Goal: Register for event/course

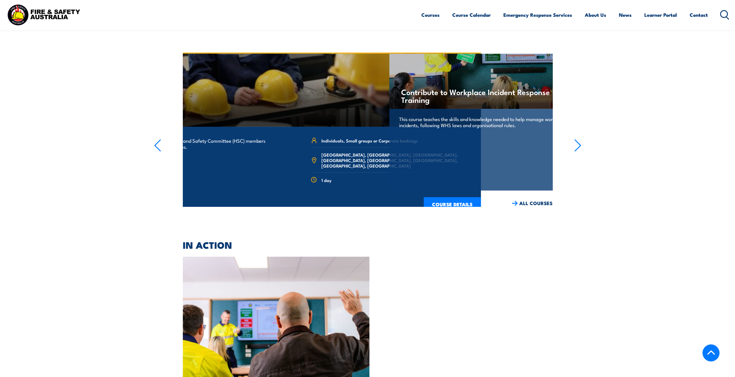
scroll to position [1052, 0]
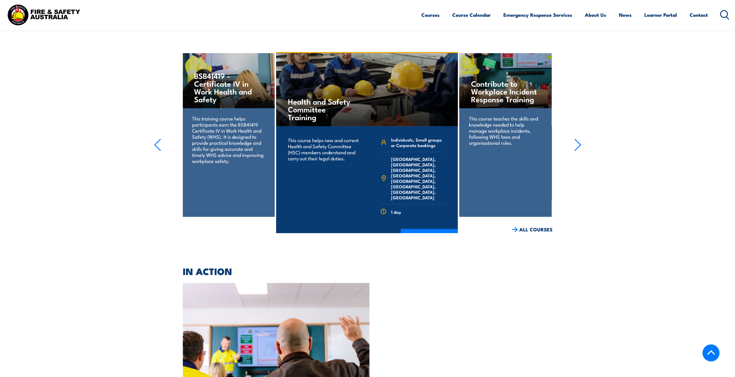
click at [231, 114] on div "BSB41419 - Certificate IV in Work Health and Safety This training course helps …" at bounding box center [228, 135] width 92 height 164
click at [227, 114] on div "BSB41419 - Certificate IV in Work Health and Safety This training course helps …" at bounding box center [228, 135] width 92 height 164
click at [220, 71] on h4 "BSB41419 - Certificate IV in Work Health and Safety" at bounding box center [228, 86] width 68 height 31
click at [225, 80] on h4 "BSB41419 - Certificate IV in Work Health and Safety" at bounding box center [228, 86] width 68 height 31
click at [154, 114] on icon "button" at bounding box center [157, 144] width 7 height 13
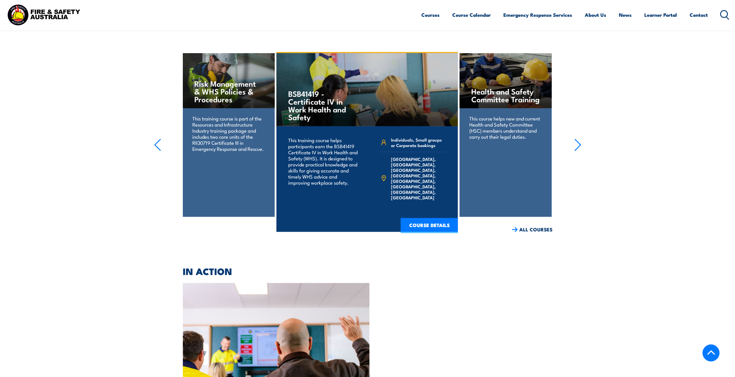
click at [240, 104] on h4 "BSB41419 - Certificate IV in Work Health and Safety" at bounding box center [322, 104] width 68 height 31
click at [240, 114] on link "COURSE DETAILS" at bounding box center [429, 225] width 57 height 15
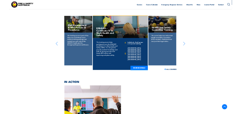
scroll to position [1040, 0]
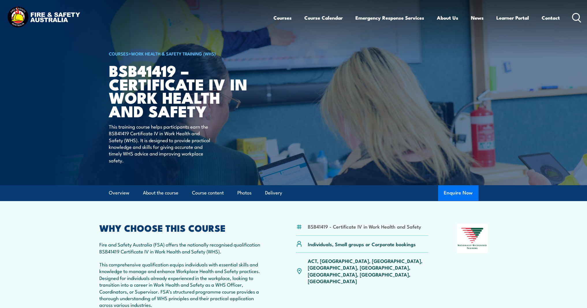
click at [240, 114] on button "Enquire Now" at bounding box center [458, 193] width 40 height 16
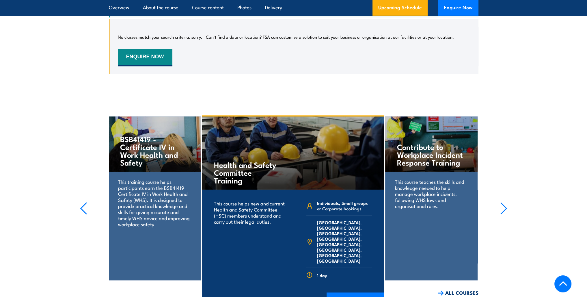
scroll to position [1047, 0]
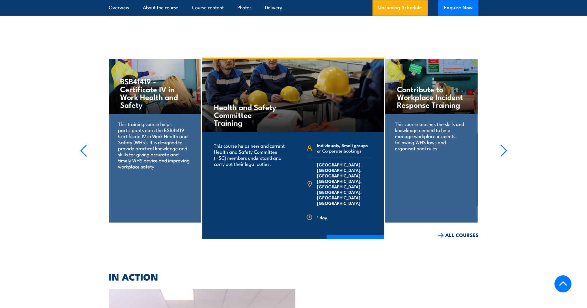
click at [445, 164] on div "Contribute to Workplace Incident Response Training This course teaches the skil…" at bounding box center [431, 141] width 92 height 164
click at [358, 235] on link "COURSE DETAILS" at bounding box center [355, 242] width 57 height 15
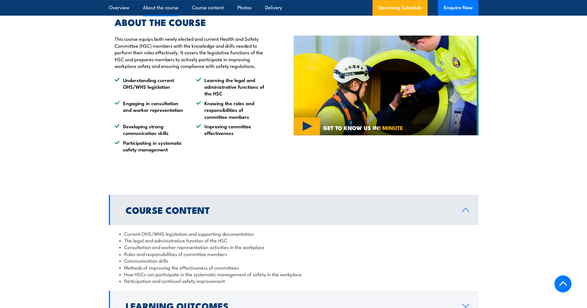
scroll to position [520, 0]
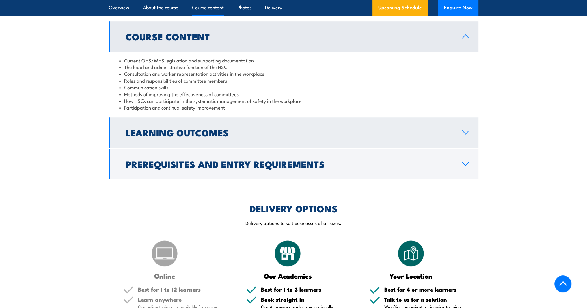
click at [284, 133] on h2 "Learning Outcomes" at bounding box center [289, 132] width 327 height 8
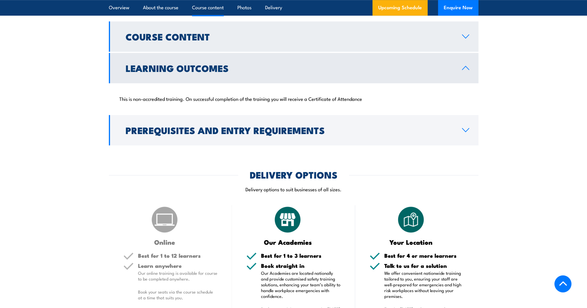
click at [371, 45] on link "Course Content" at bounding box center [294, 36] width 370 height 30
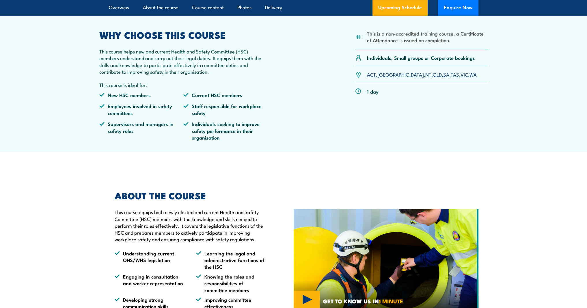
scroll to position [58, 0]
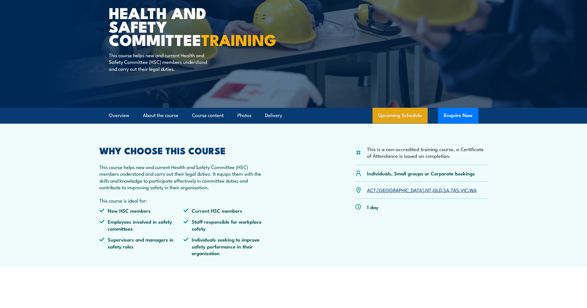
click at [405, 117] on link "Upcoming Schedule" at bounding box center [400, 116] width 55 height 16
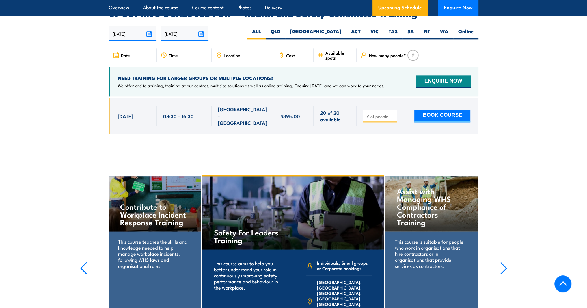
scroll to position [918, 0]
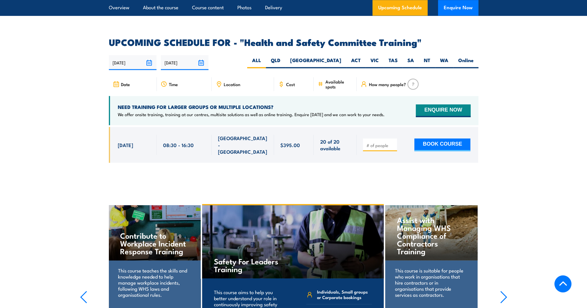
click at [129, 140] on div "[DATE] 08:30 - 08:30" at bounding box center [133, 145] width 48 height 36
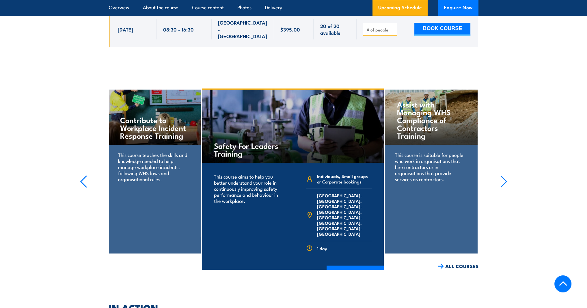
scroll to position [889, 0]
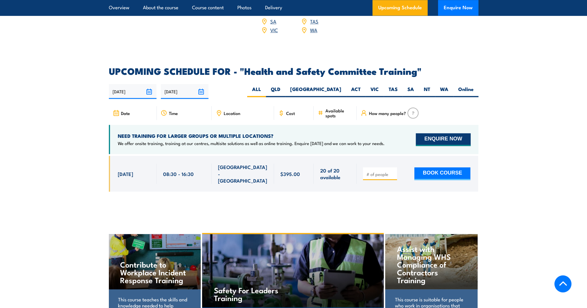
click at [432, 134] on button "ENQUIRE NOW" at bounding box center [443, 139] width 55 height 13
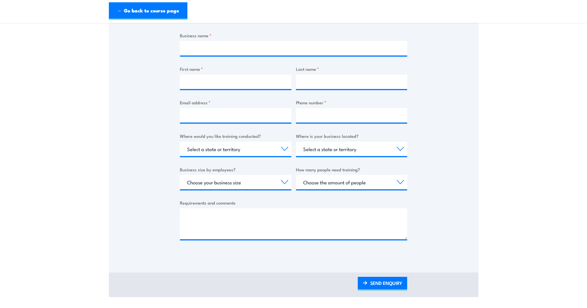
scroll to position [144, 0]
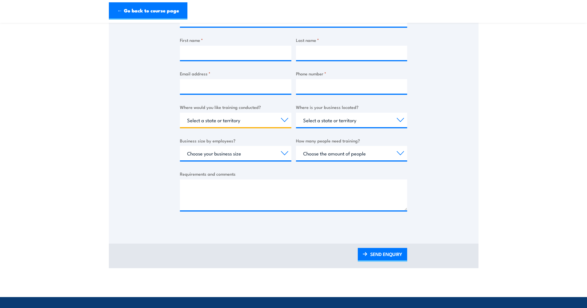
click at [284, 121] on select "Select a state or territory Nationally - multiple locations [GEOGRAPHIC_DATA] […" at bounding box center [236, 120] width 112 height 14
select select "[GEOGRAPHIC_DATA]"
click at [180, 113] on select "Select a state or territory Nationally - multiple locations [GEOGRAPHIC_DATA] […" at bounding box center [236, 120] width 112 height 14
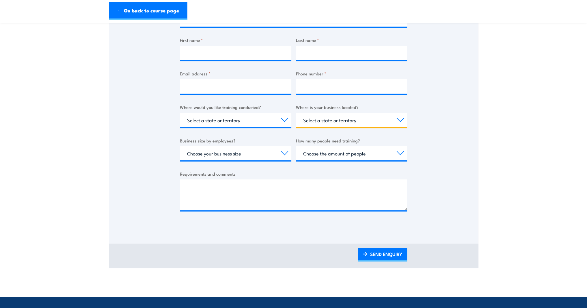
click at [348, 122] on select "Select a state or territory QLD NSW VIC SA ACT WA TAS NT" at bounding box center [352, 120] width 112 height 14
select select "[GEOGRAPHIC_DATA]"
click at [296, 113] on select "Select a state or territory QLD NSW VIC SA ACT WA TAS NT" at bounding box center [352, 120] width 112 height 14
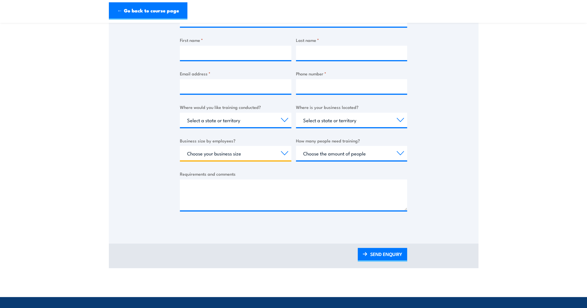
click at [275, 154] on select "Choose your business size 1 to 19 20 to 199 200+" at bounding box center [236, 153] width 112 height 14
select select "20 to 199"
click at [180, 146] on select "Choose your business size 1 to 19 20 to 199 200+" at bounding box center [236, 153] width 112 height 14
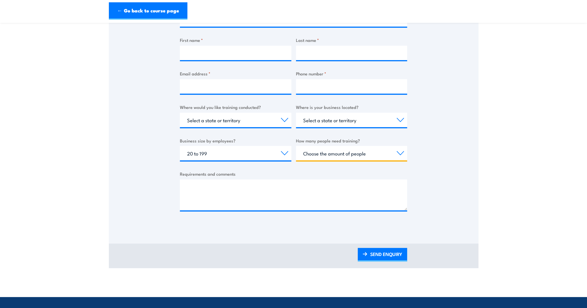
click at [361, 154] on select "Choose the amount of people 1 to 4 5 to 19 20+" at bounding box center [352, 153] width 112 height 14
select select "1 to 4"
click at [296, 146] on select "Choose the amount of people 1 to 4 5 to 19 20+" at bounding box center [352, 153] width 112 height 14
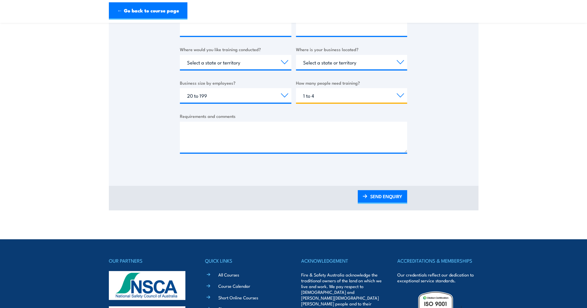
scroll to position [58, 0]
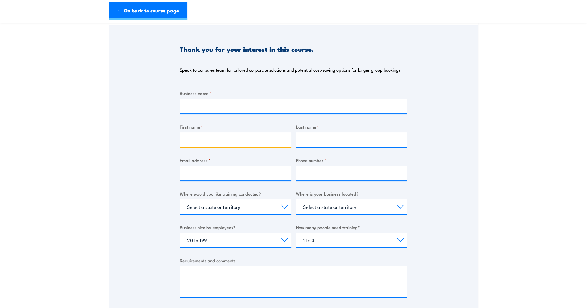
click at [281, 141] on input "First name *" at bounding box center [236, 139] width 112 height 14
type input "Kimberly"
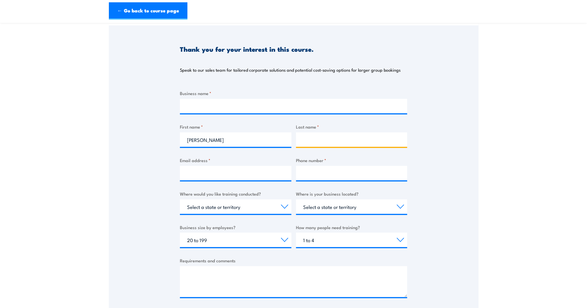
click at [337, 136] on input "Last name *" at bounding box center [352, 139] width 112 height 14
type input "Quintal"
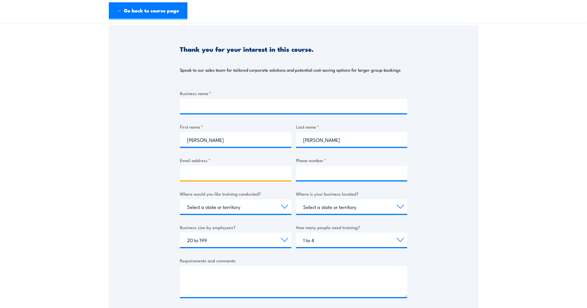
click at [267, 173] on input "Email address *" at bounding box center [236, 173] width 112 height 14
type input "kimberly.quintal@ciatdel.com"
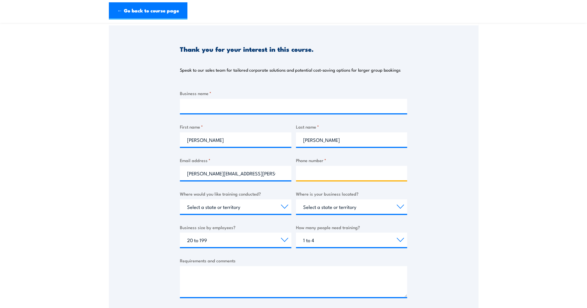
click at [329, 174] on input "Phone number *" at bounding box center [352, 173] width 112 height 14
type input "0450212618"
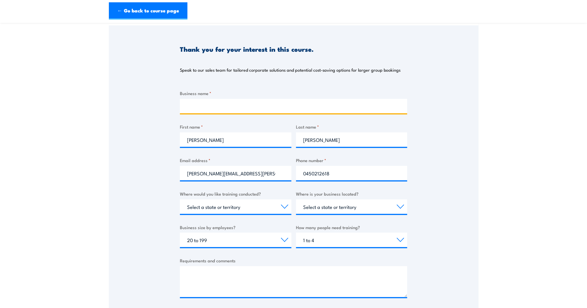
click at [205, 103] on input "Business name *" at bounding box center [293, 106] width 227 height 14
click at [207, 107] on input "Citadel securities" at bounding box center [293, 106] width 227 height 14
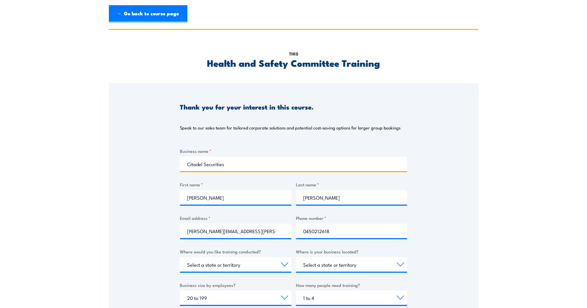
scroll to position [116, 0]
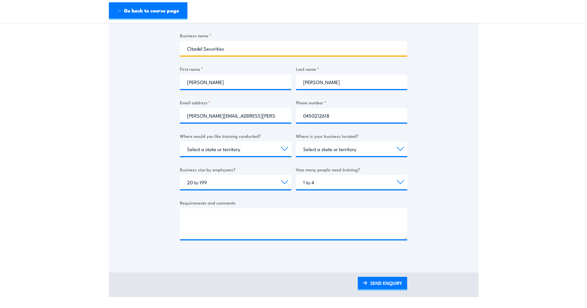
type input "Citadel Securities"
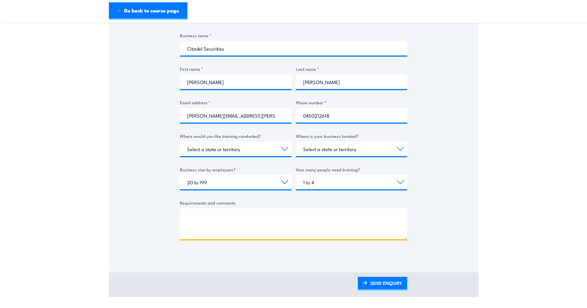
click at [283, 218] on textarea "Requirements and comments" at bounding box center [293, 223] width 227 height 31
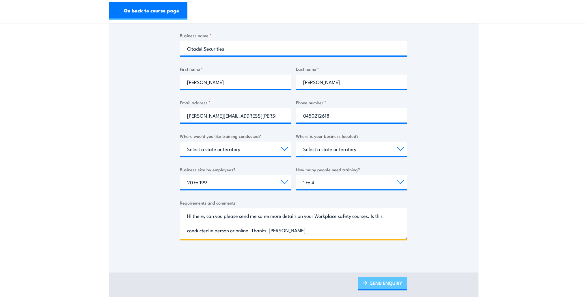
type textarea "Hi there, can you please send me some more details on your Workplace safety cou…"
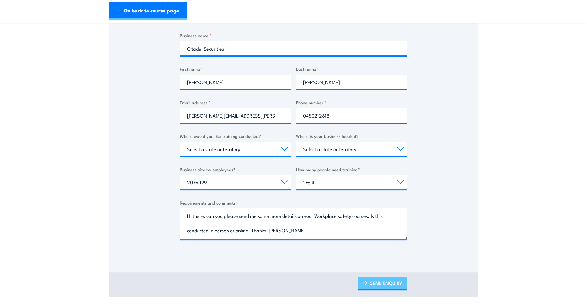
drag, startPoint x: 382, startPoint y: 285, endPoint x: 378, endPoint y: 279, distance: 6.9
click at [382, 285] on link "SEND ENQUIRY" at bounding box center [382, 284] width 49 height 14
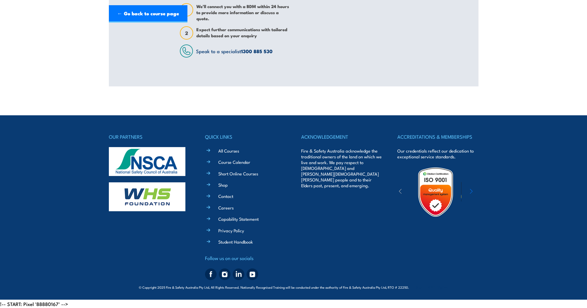
scroll to position [0, 0]
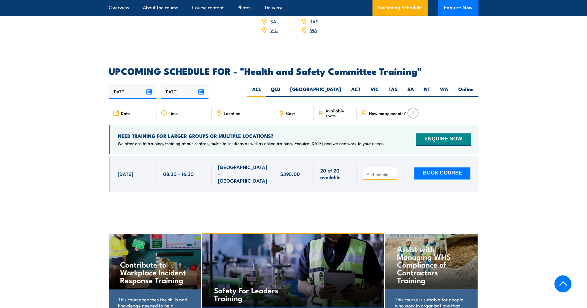
scroll to position [947, 0]
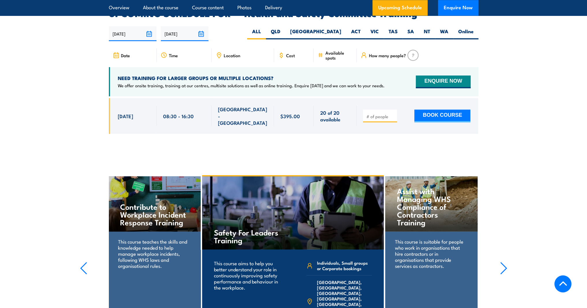
click at [451, 204] on h4 "Assist with Managing WHS Compliance of Contractors Training" at bounding box center [431, 206] width 68 height 39
click at [437, 191] on h4 "Assist with Managing WHS Compliance of Contractors Training" at bounding box center [431, 206] width 68 height 39
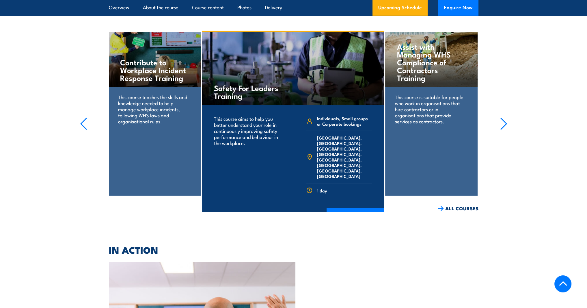
scroll to position [1004, 0]
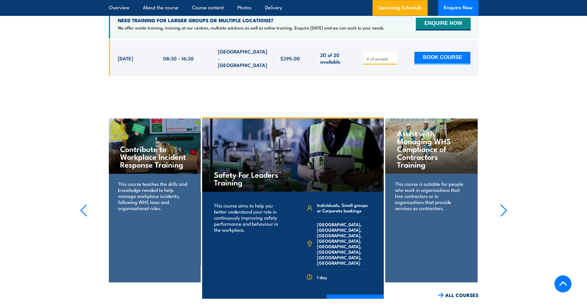
click at [442, 174] on div "This course is suitable for people who work in organisations that hire contract…" at bounding box center [431, 200] width 92 height 52
click at [435, 129] on h4 "Assist with Managing WHS Compliance of Contractors Training" at bounding box center [431, 148] width 68 height 39
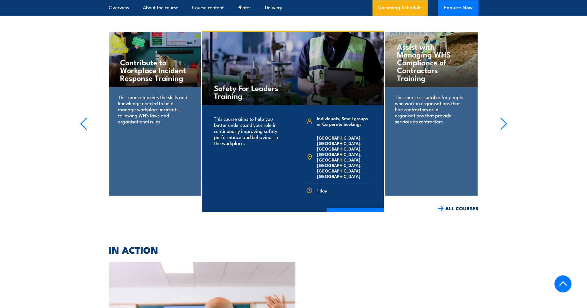
drag, startPoint x: 435, startPoint y: 129, endPoint x: 435, endPoint y: 162, distance: 33.5
click at [435, 130] on div "Assist with Managing WHS Compliance of Contractors Training This course is suit…" at bounding box center [431, 114] width 92 height 164
click at [460, 205] on link "ALL COURSES" at bounding box center [458, 208] width 41 height 7
click at [436, 94] on p "This course is suitable for people who work in organisations that hire contract…" at bounding box center [431, 109] width 73 height 30
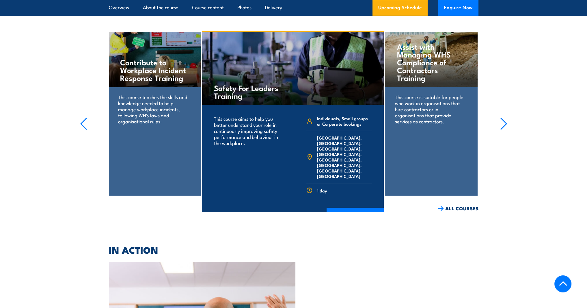
click at [415, 47] on h4 "Assist with Managing WHS Compliance of Contractors Training" at bounding box center [431, 61] width 68 height 39
click at [415, 49] on h4 "Assist with Managing WHS Compliance of Contractors Training" at bounding box center [431, 61] width 68 height 39
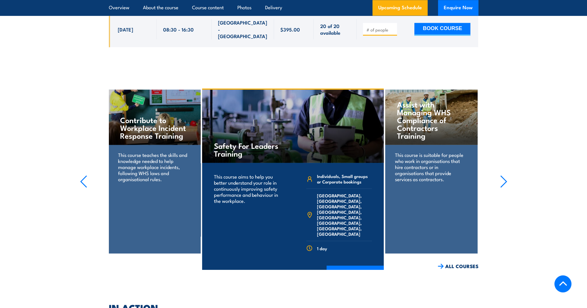
drag, startPoint x: 157, startPoint y: 99, endPoint x: 161, endPoint y: 101, distance: 4.0
click at [157, 116] on h4 "Contribute to Workplace Incident Response Training" at bounding box center [154, 127] width 68 height 23
click at [161, 116] on h4 "Contribute to Workplace Incident Response Training" at bounding box center [154, 127] width 68 height 23
click at [254, 114] on div "Safety For Leaders Training" at bounding box center [293, 126] width 182 height 73
click at [417, 117] on h4 "Assist with Managing WHS Compliance of Contractors Training" at bounding box center [431, 119] width 68 height 39
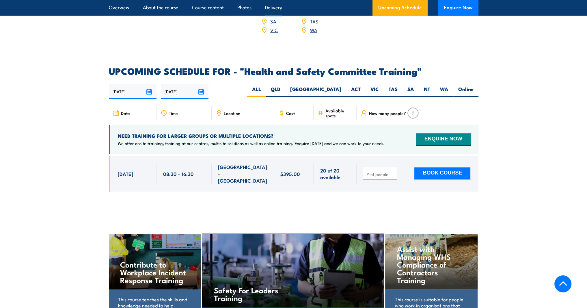
scroll to position [715, 0]
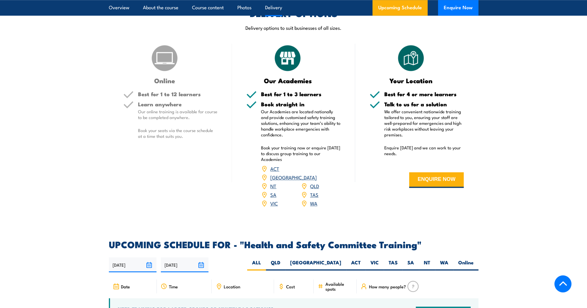
click at [317, 174] on link "[GEOGRAPHIC_DATA]" at bounding box center [293, 177] width 47 height 7
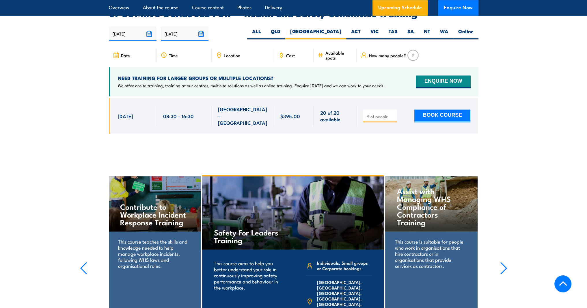
scroll to position [831, 0]
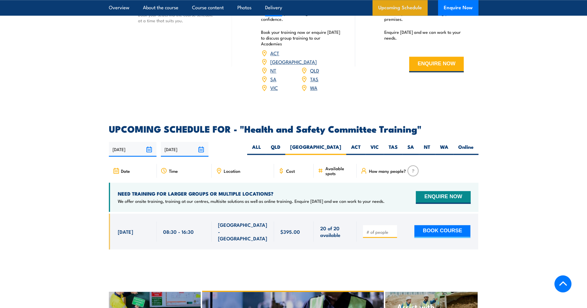
click at [397, 13] on link "Upcoming Schedule" at bounding box center [400, 8] width 55 height 16
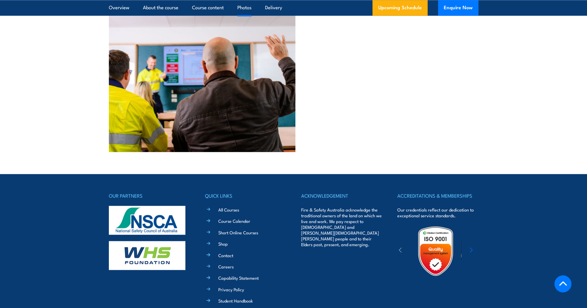
scroll to position [1380, 0]
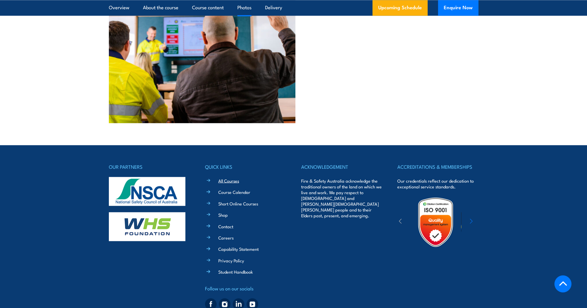
click at [227, 177] on link "All Courses" at bounding box center [228, 180] width 21 height 6
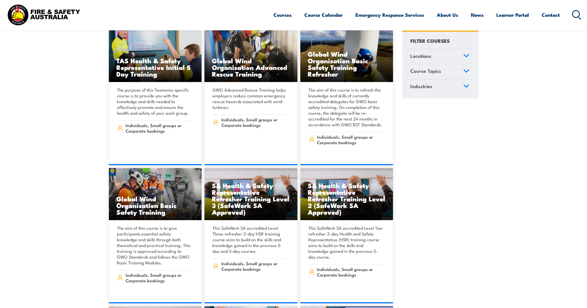
scroll to position [2080, 0]
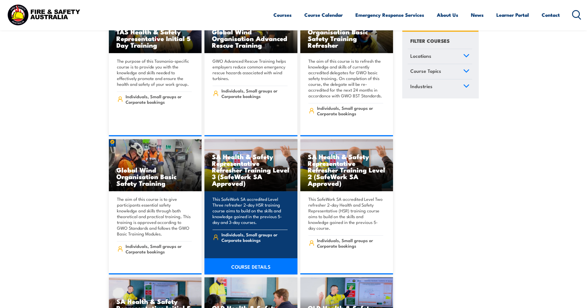
click at [273, 258] on link "COURSE DETAILS" at bounding box center [251, 266] width 93 height 16
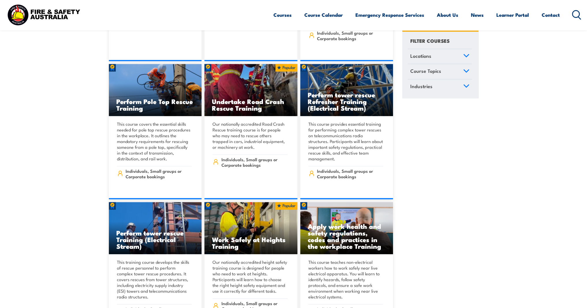
scroll to position [4941, 0]
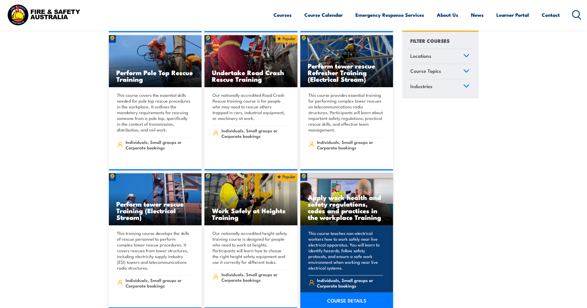
click at [367, 230] on p "This course teaches non-electrical workers how to work safely near live electri…" at bounding box center [346, 250] width 75 height 40
click at [356, 230] on p "This course teaches non-electrical workers how to work safely near live electri…" at bounding box center [346, 250] width 75 height 40
click at [363, 292] on link "COURSE DETAILS" at bounding box center [347, 300] width 93 height 16
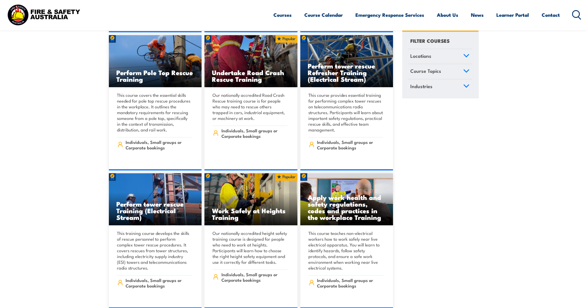
scroll to position [5086, 0]
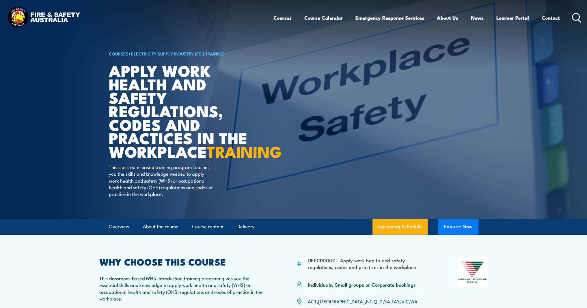
scroll to position [87, 0]
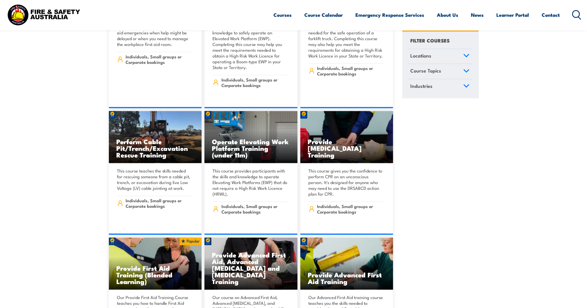
scroll to position [3789, 0]
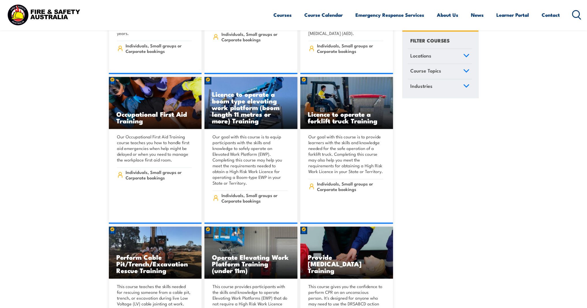
click at [453, 72] on link "Course Topics" at bounding box center [440, 71] width 64 height 15
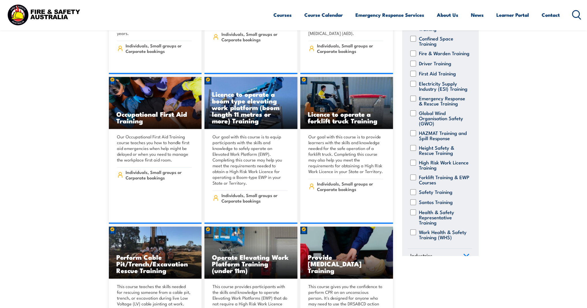
scroll to position [84, 0]
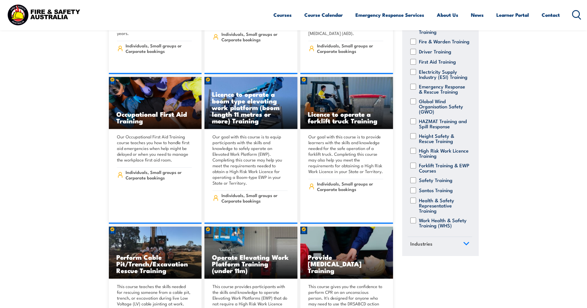
click at [413, 218] on input "Work Health & Safety Training (WHS)" at bounding box center [414, 221] width 6 height 6
checkbox input "true"
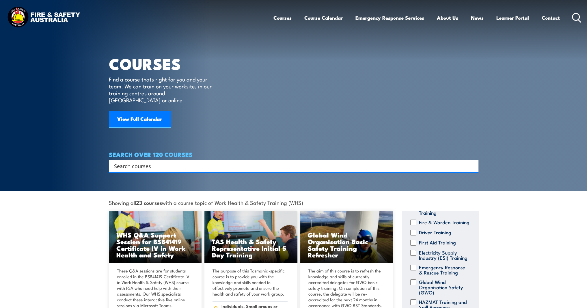
scroll to position [144, 0]
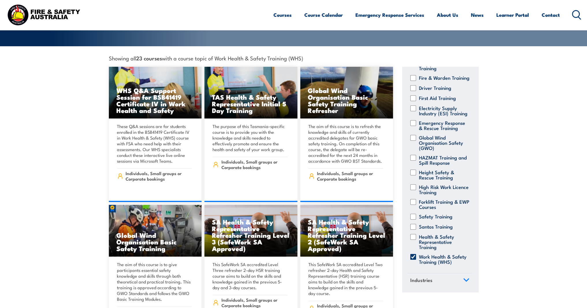
click at [411, 234] on input "Health & Safety Representative Training" at bounding box center [414, 237] width 6 height 6
checkbox input "true"
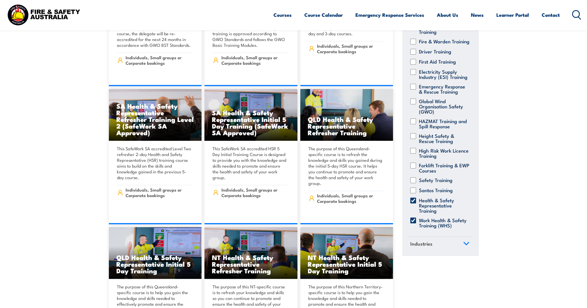
scroll to position [520, 0]
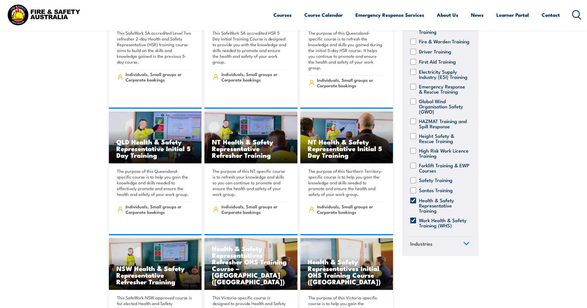
click at [450, 244] on link "Industries" at bounding box center [440, 244] width 64 height 15
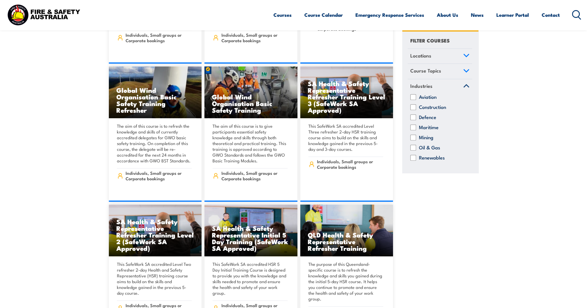
scroll to position [116, 0]
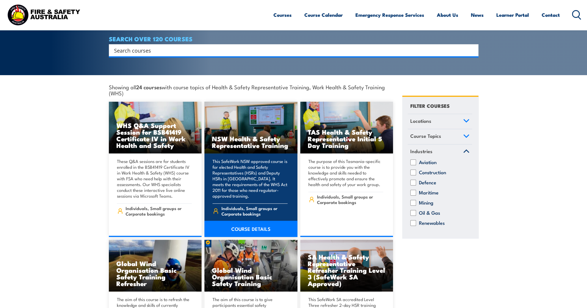
click at [247, 102] on img at bounding box center [251, 128] width 93 height 52
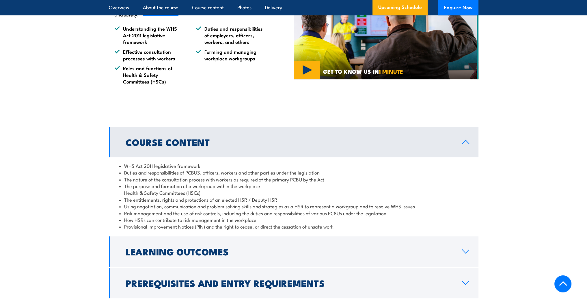
scroll to position [549, 0]
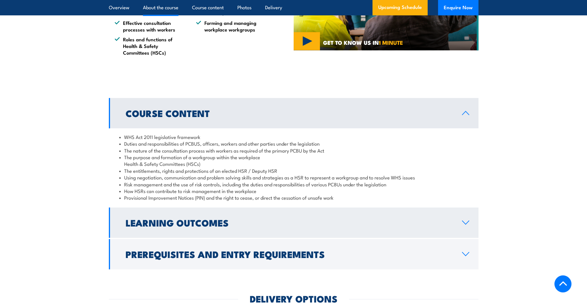
click at [295, 227] on h2 "Learning Outcomes" at bounding box center [289, 222] width 327 height 8
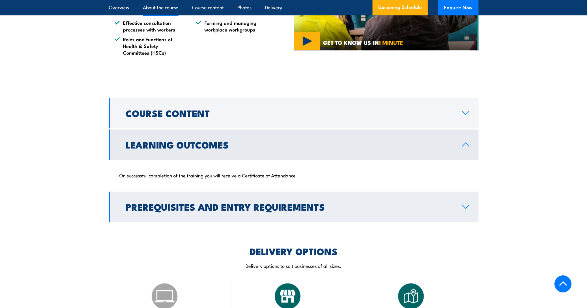
click at [314, 211] on h2 "Prerequisites and Entry Requirements" at bounding box center [289, 207] width 327 height 8
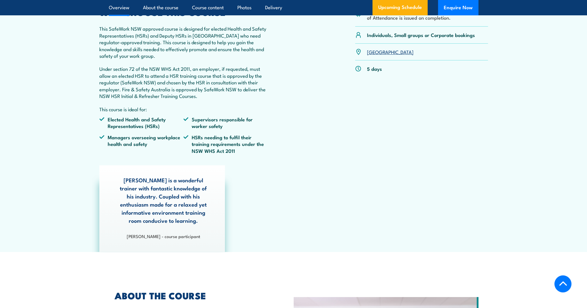
scroll to position [58, 0]
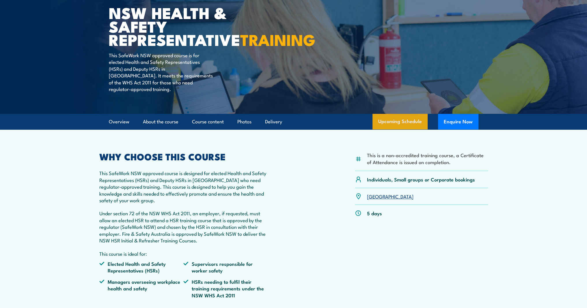
click at [407, 129] on link "Upcoming Schedule" at bounding box center [400, 122] width 55 height 16
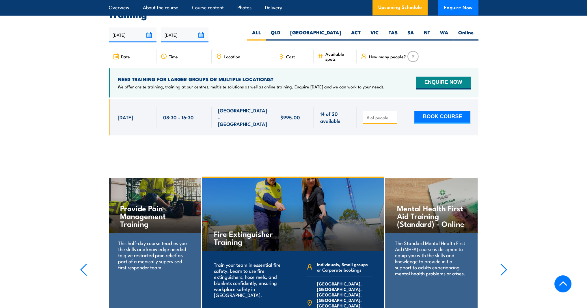
scroll to position [1041, 0]
